Goal: Entertainment & Leisure: Consume media (video, audio)

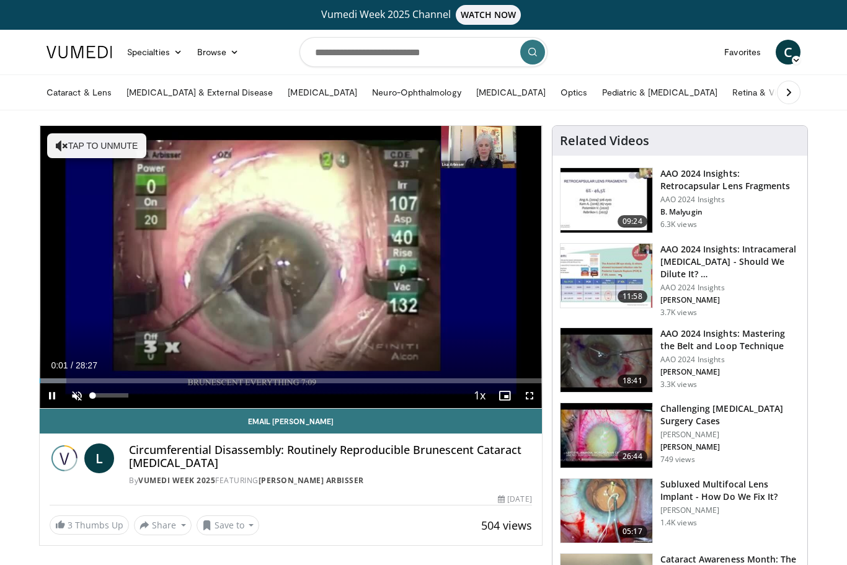
click at [78, 397] on span "Video Player" at bounding box center [77, 395] width 25 height 25
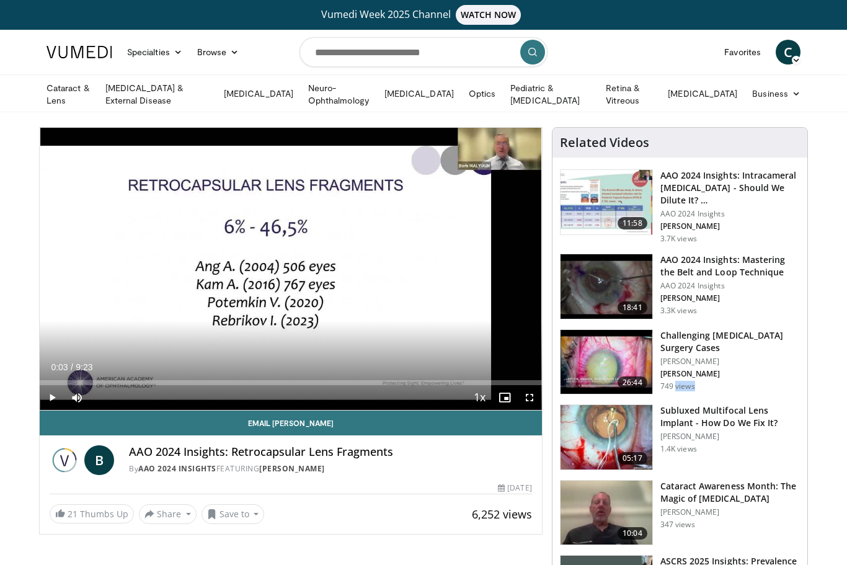
click at [799, 419] on h3 "Subluxed Multifocal Lens Implant - How Do We Fix It?" at bounding box center [731, 416] width 140 height 25
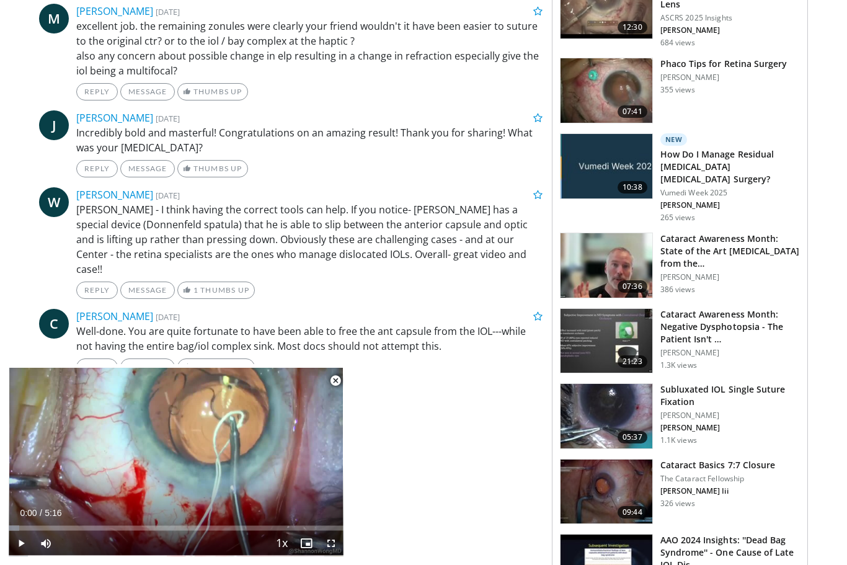
scroll to position [667, 0]
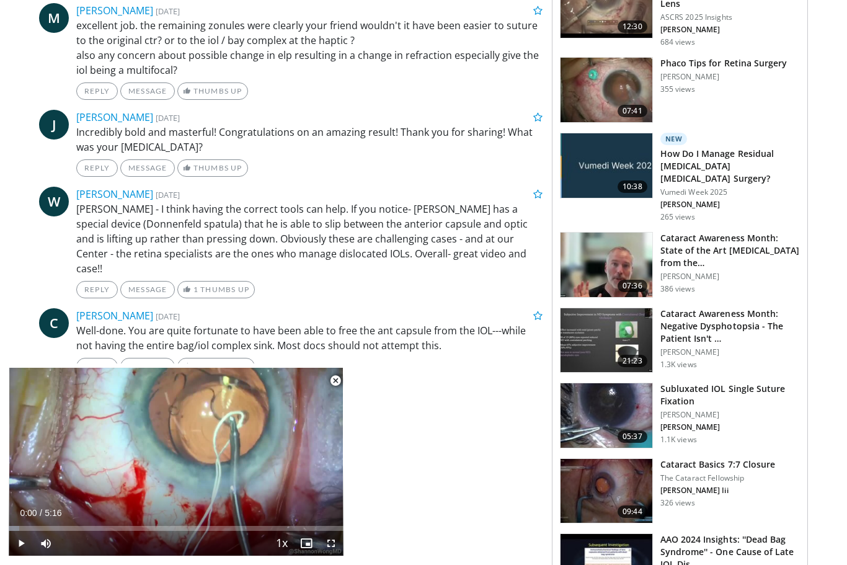
click at [829, 465] on body "Vumedi Week 2025 Channel WATCH NOW Specialties Adult & Family Medicine Allergy,…" at bounding box center [423, 298] width 847 height 1930
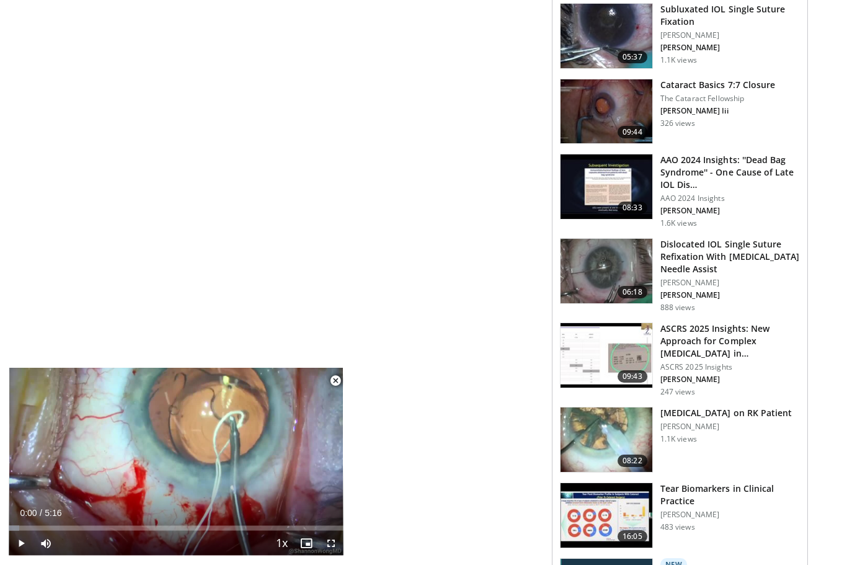
scroll to position [1047, 0]
click at [779, 522] on div "483 views" at bounding box center [731, 527] width 140 height 10
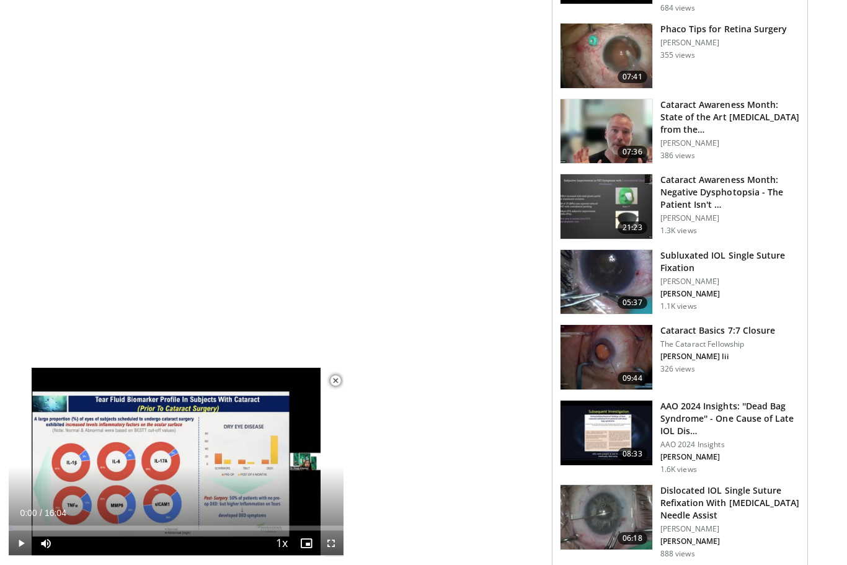
scroll to position [777, 0]
click at [675, 360] on div "Wyche T. Coleman Iii" at bounding box center [715, 371] width 90 height 23
